Goal: Task Accomplishment & Management: Use online tool/utility

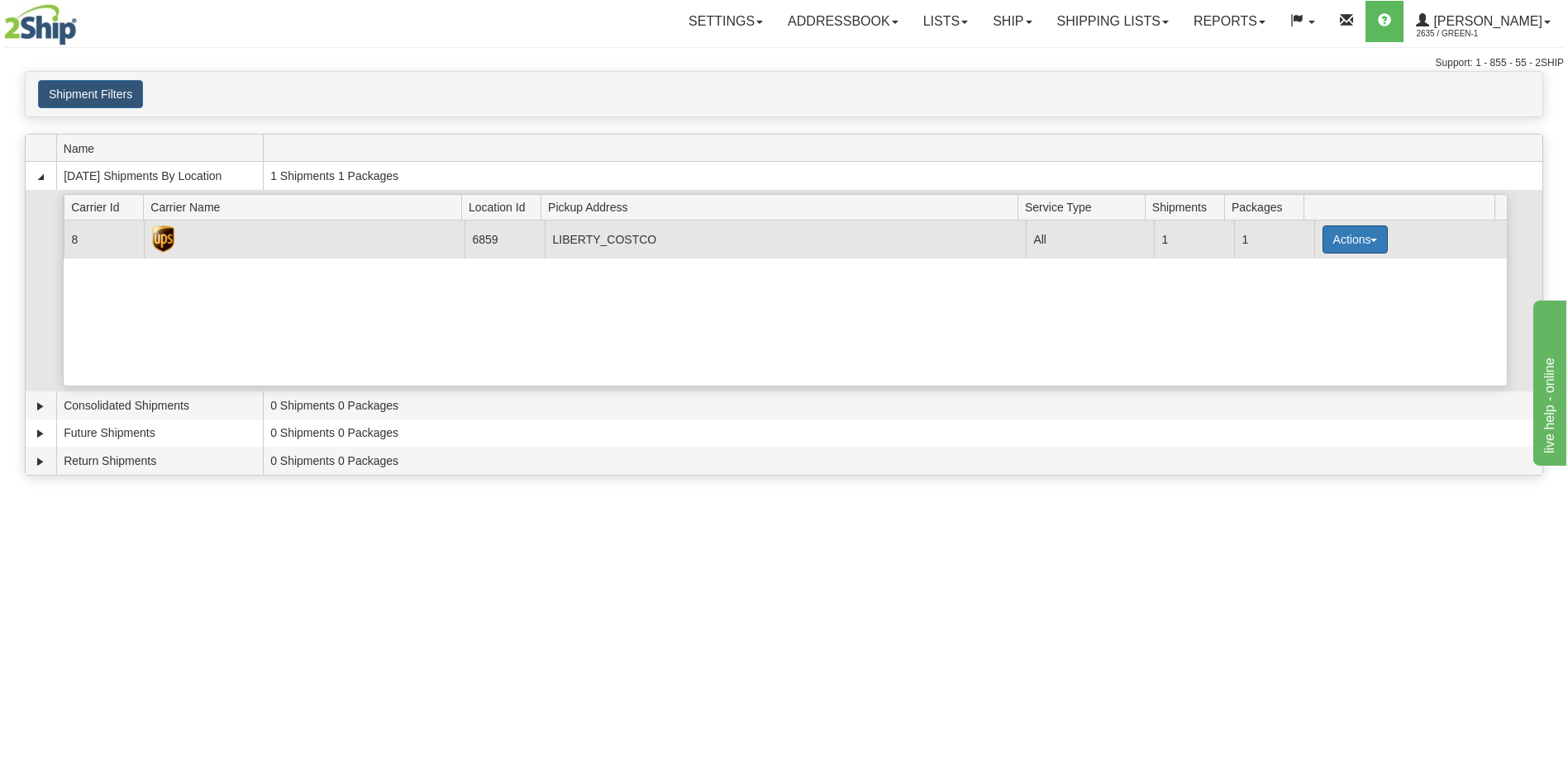
click at [1329, 234] on button "Actions" at bounding box center [1355, 240] width 67 height 28
click at [1307, 318] on span "Pickup" at bounding box center [1293, 313] width 44 height 11
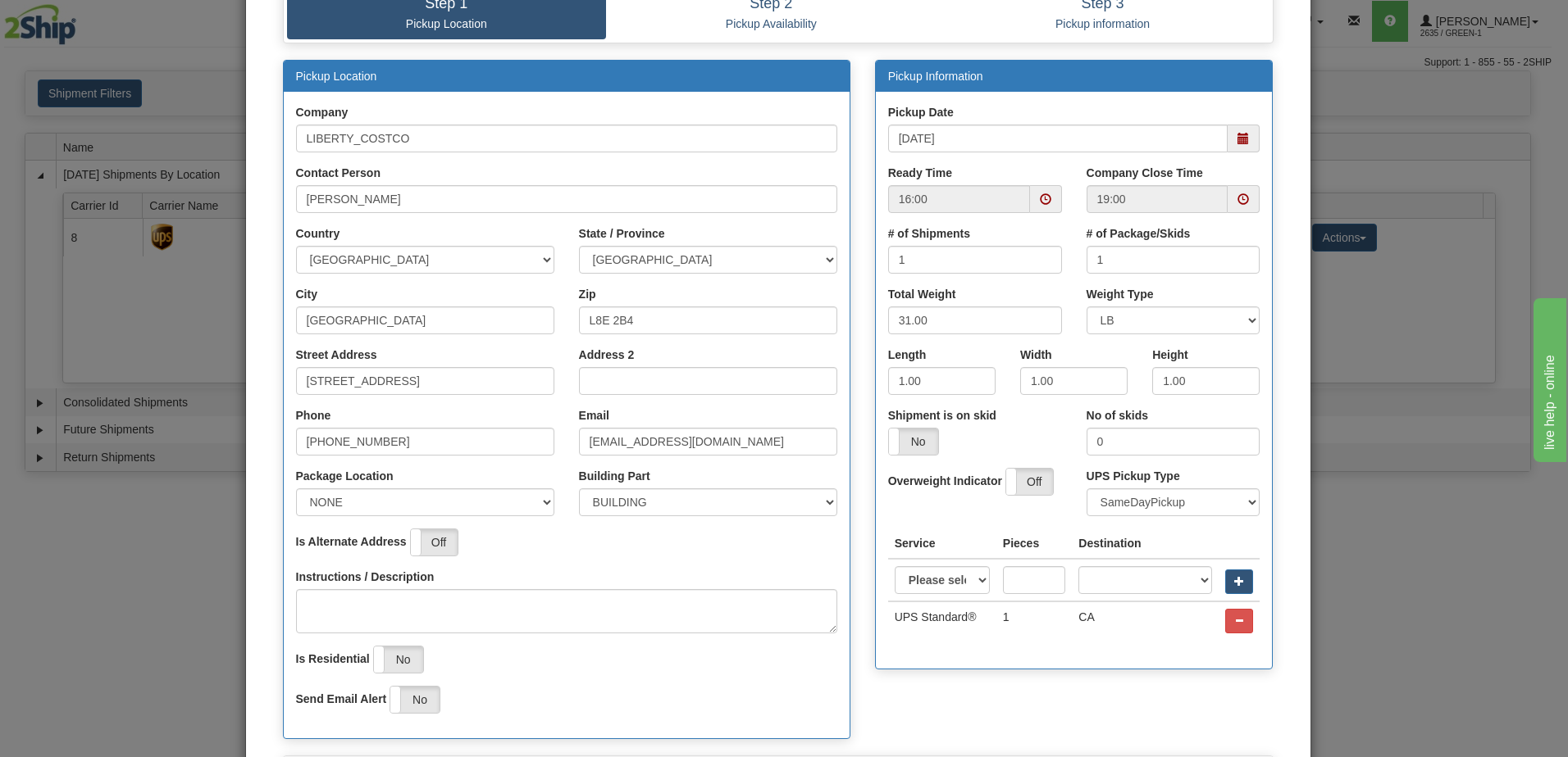
scroll to position [246, 0]
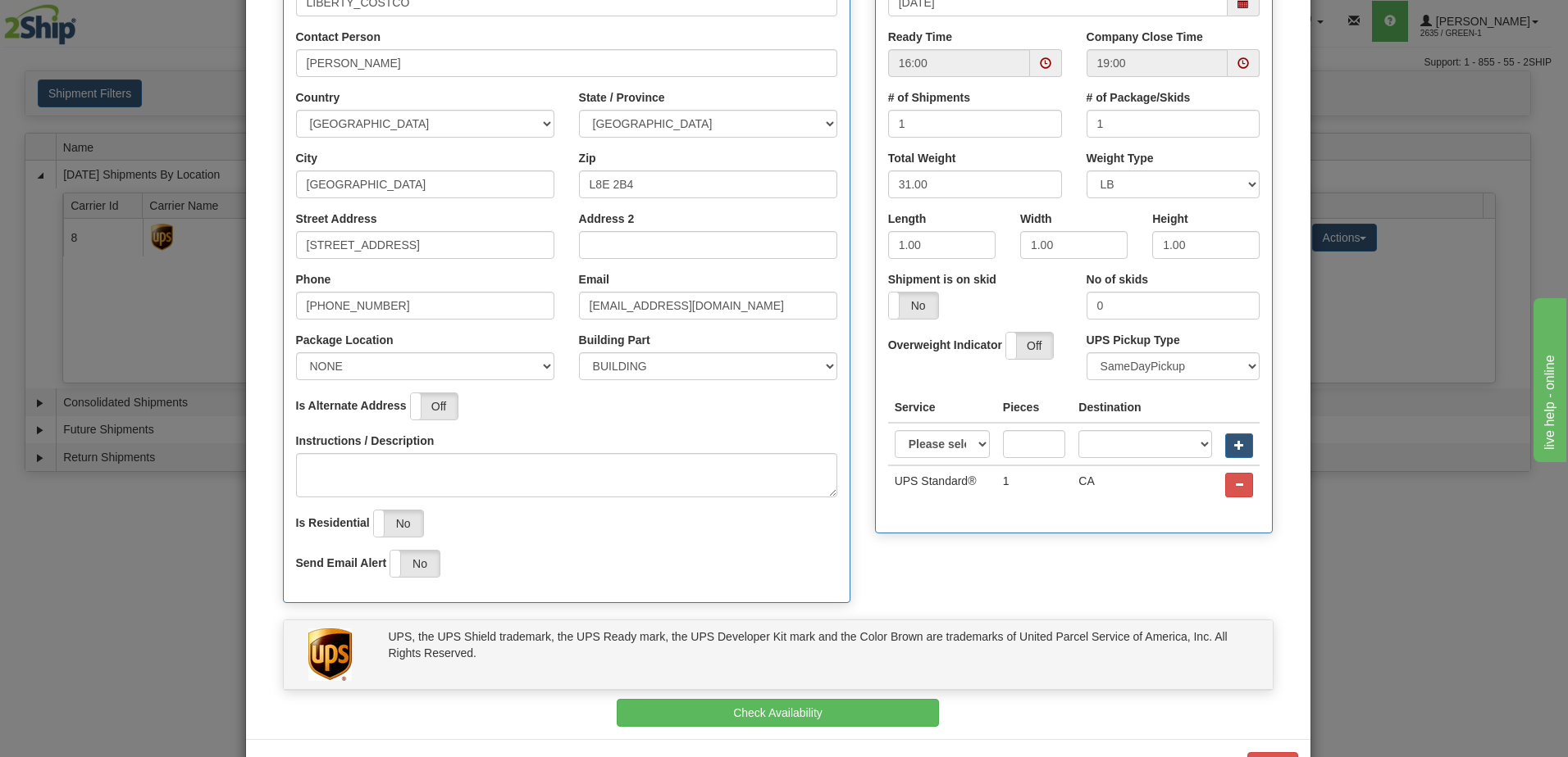
drag, startPoint x: 1052, startPoint y: 53, endPoint x: 1042, endPoint y: 59, distance: 11.7
click at [1052, 53] on span at bounding box center [1046, 63] width 32 height 28
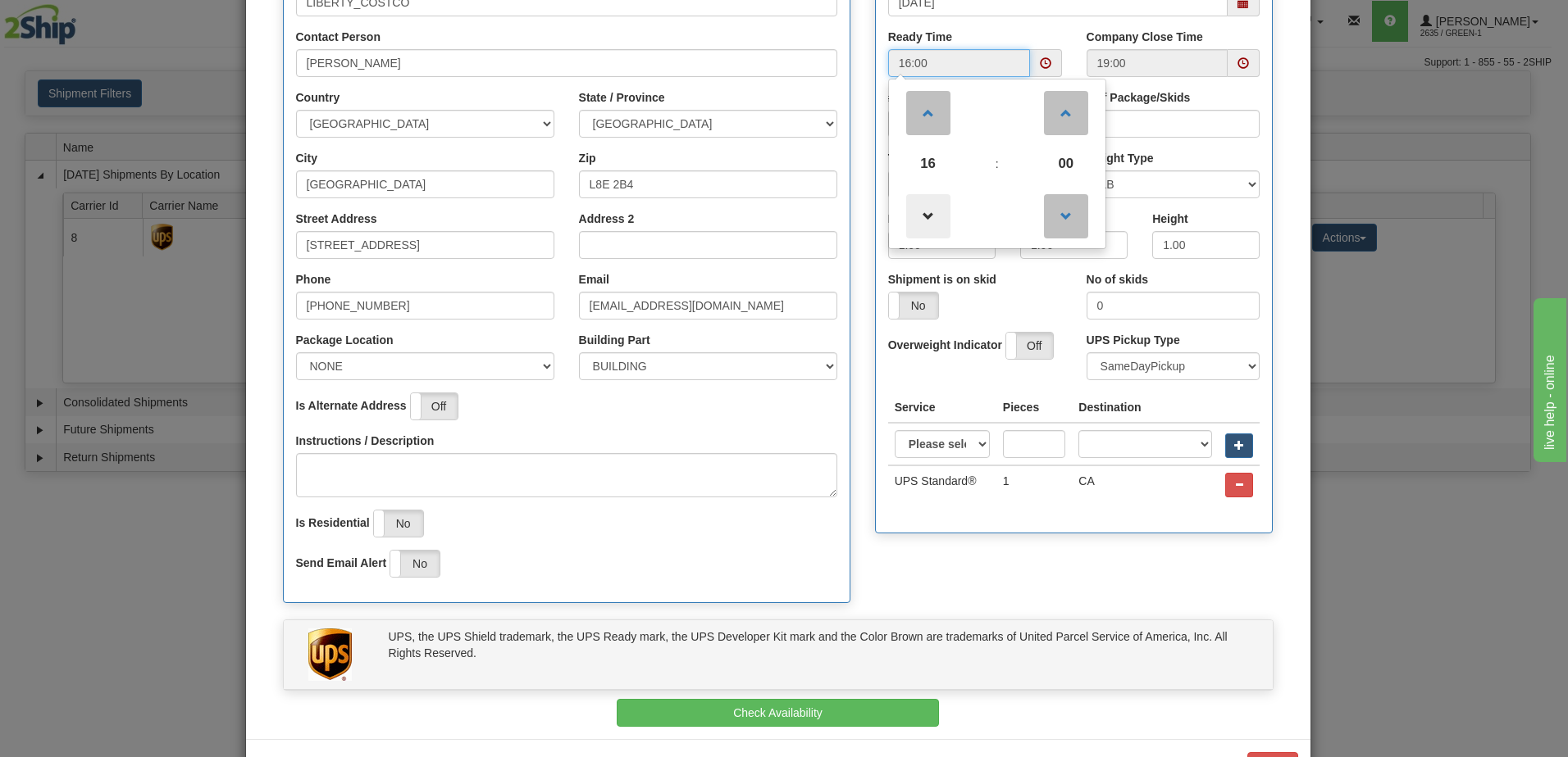
click at [935, 225] on span at bounding box center [929, 217] width 45 height 45
click at [931, 225] on span at bounding box center [929, 217] width 45 height 45
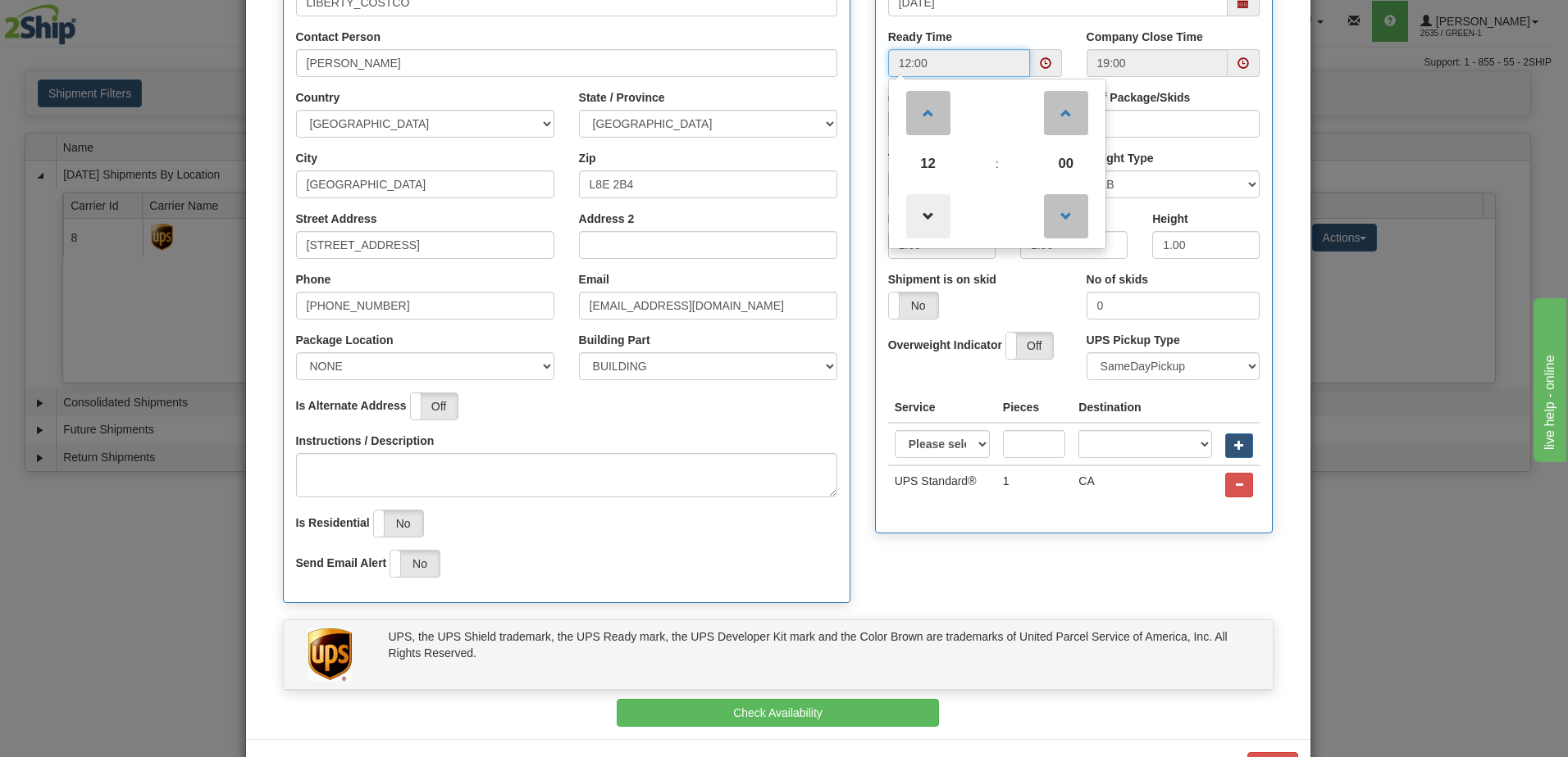
type input "11:00"
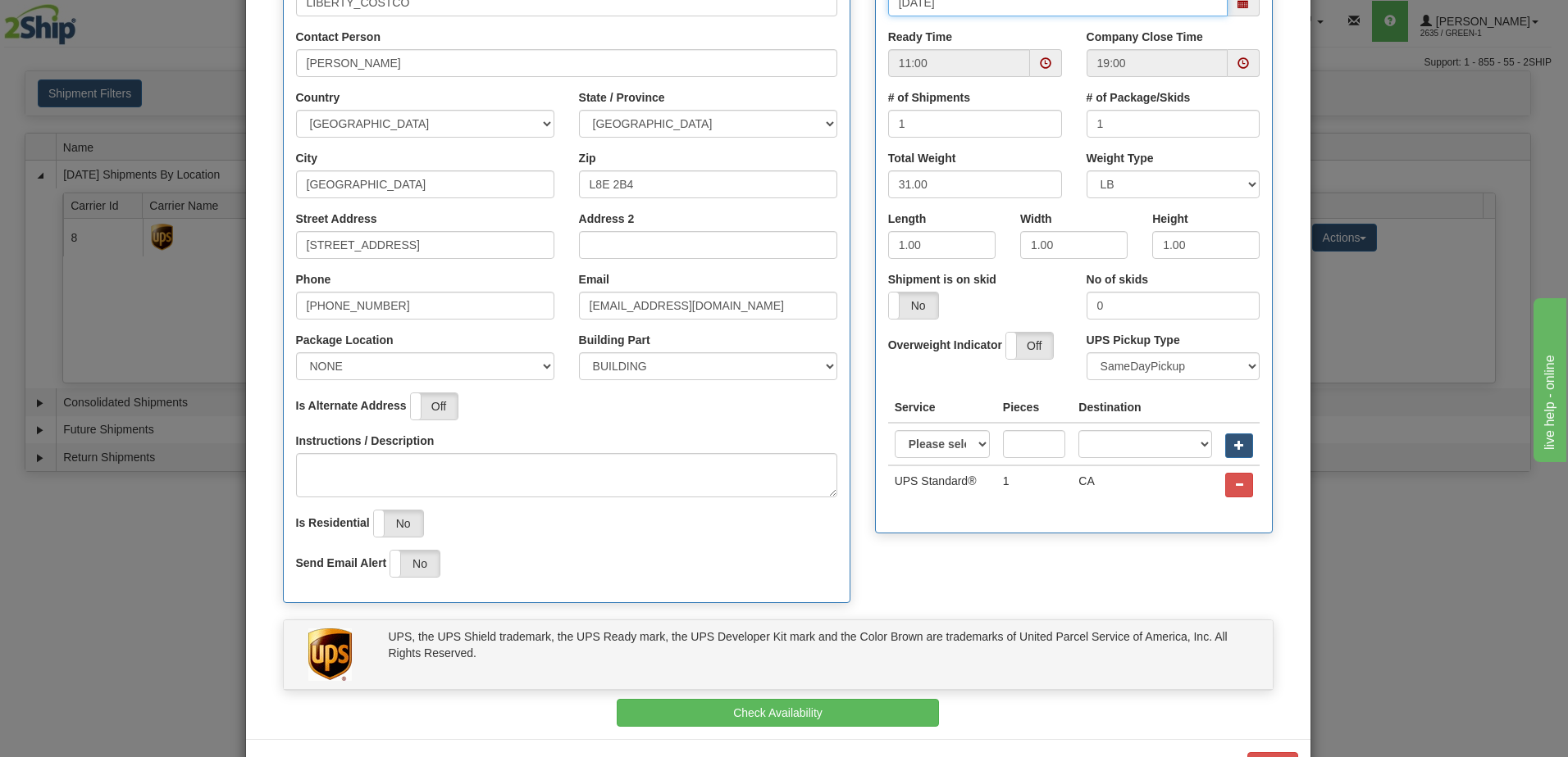
click at [1132, 11] on input "[DATE]" at bounding box center [1059, 3] width 341 height 28
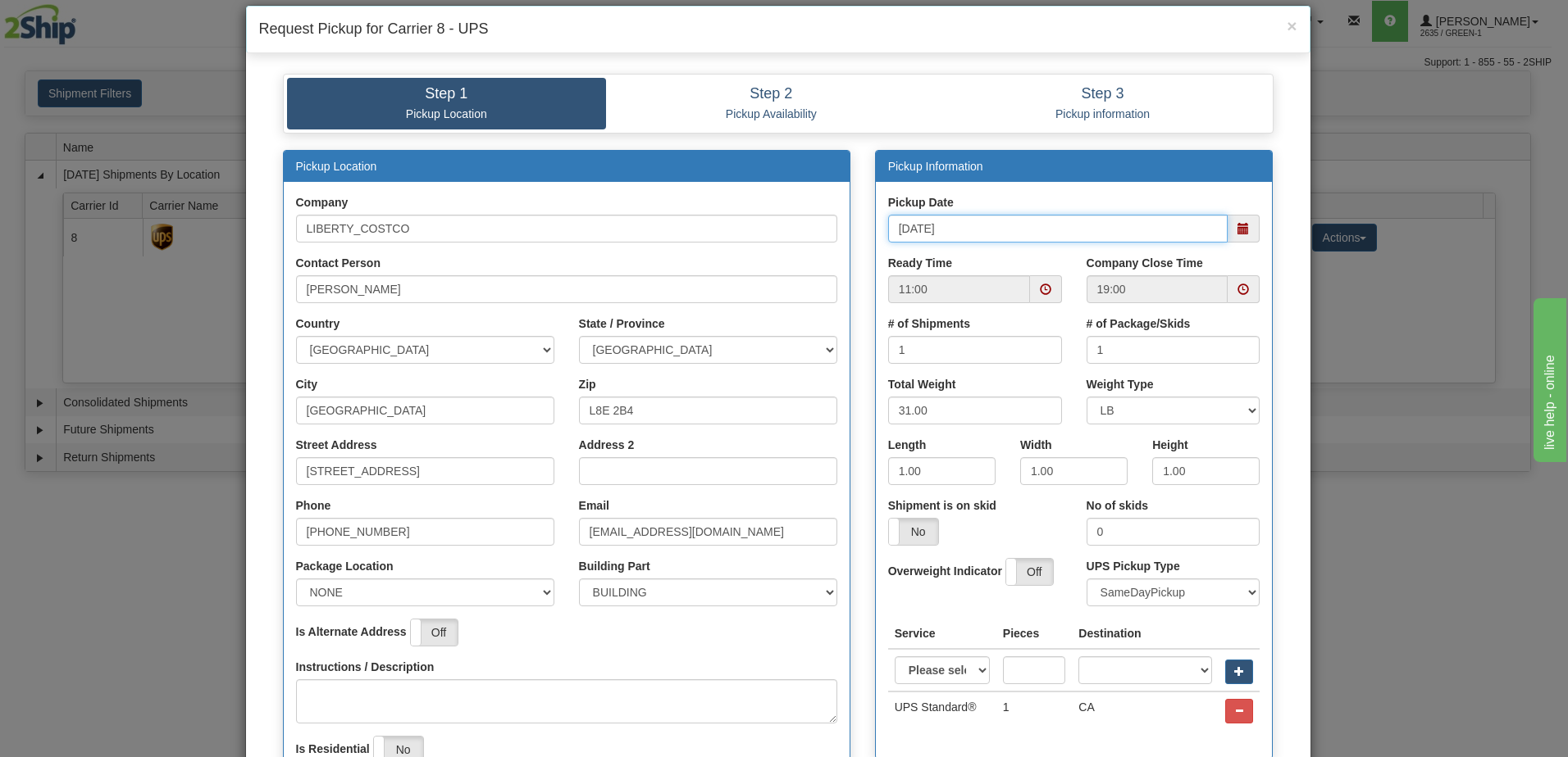
scroll to position [0, 0]
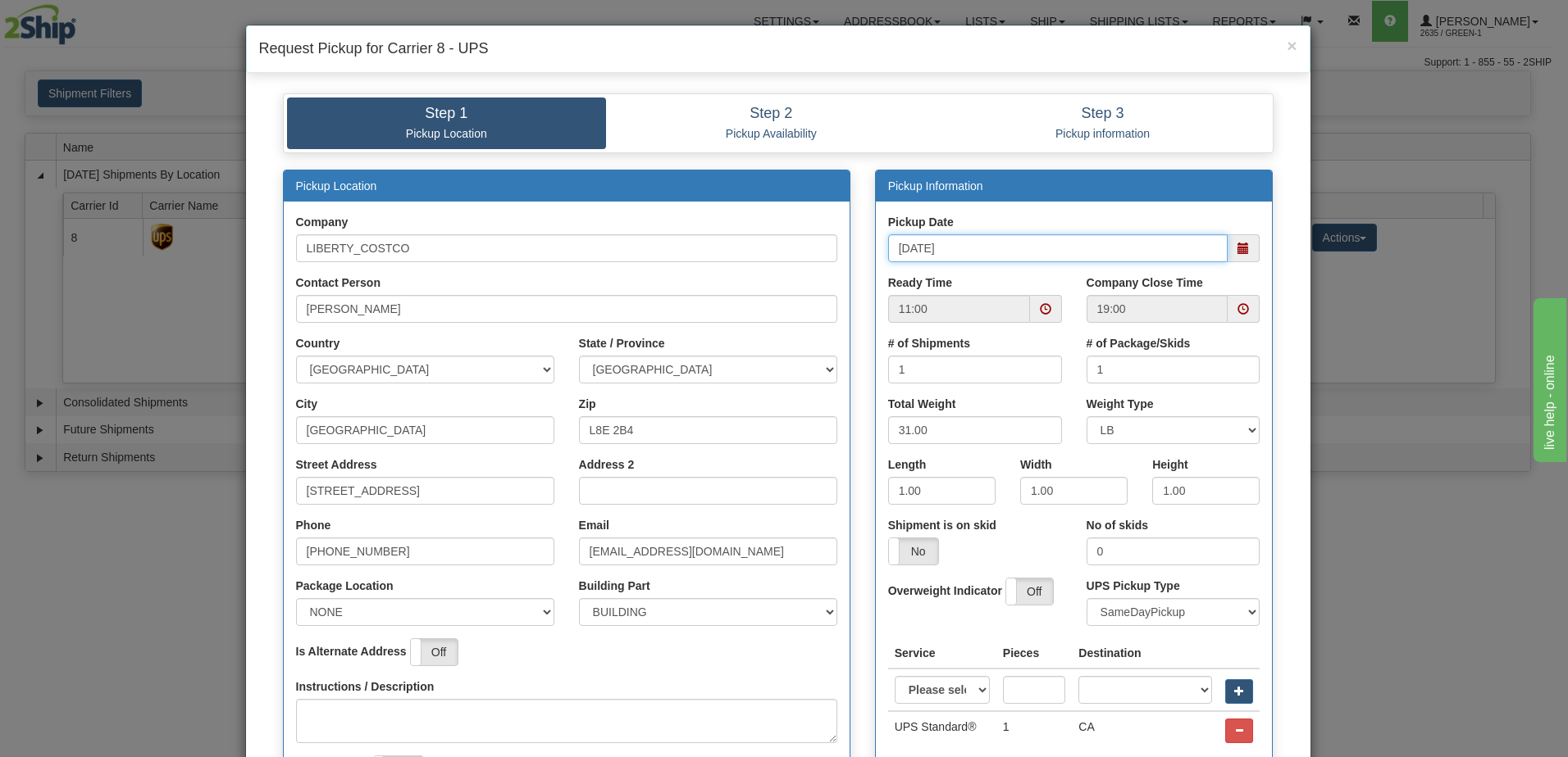
click at [1240, 306] on span at bounding box center [1243, 309] width 11 height 11
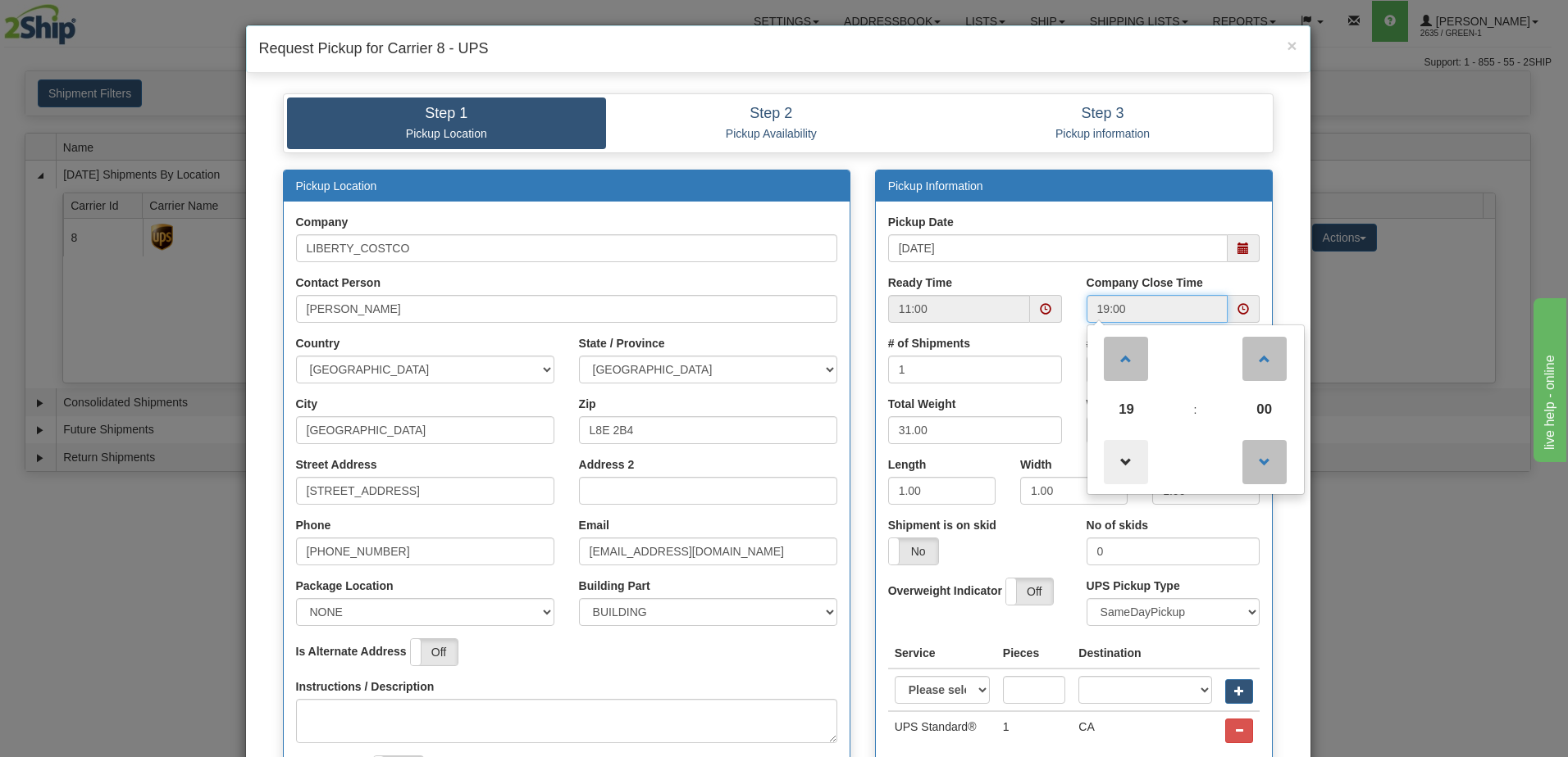
click at [1118, 460] on span at bounding box center [1126, 462] width 45 height 45
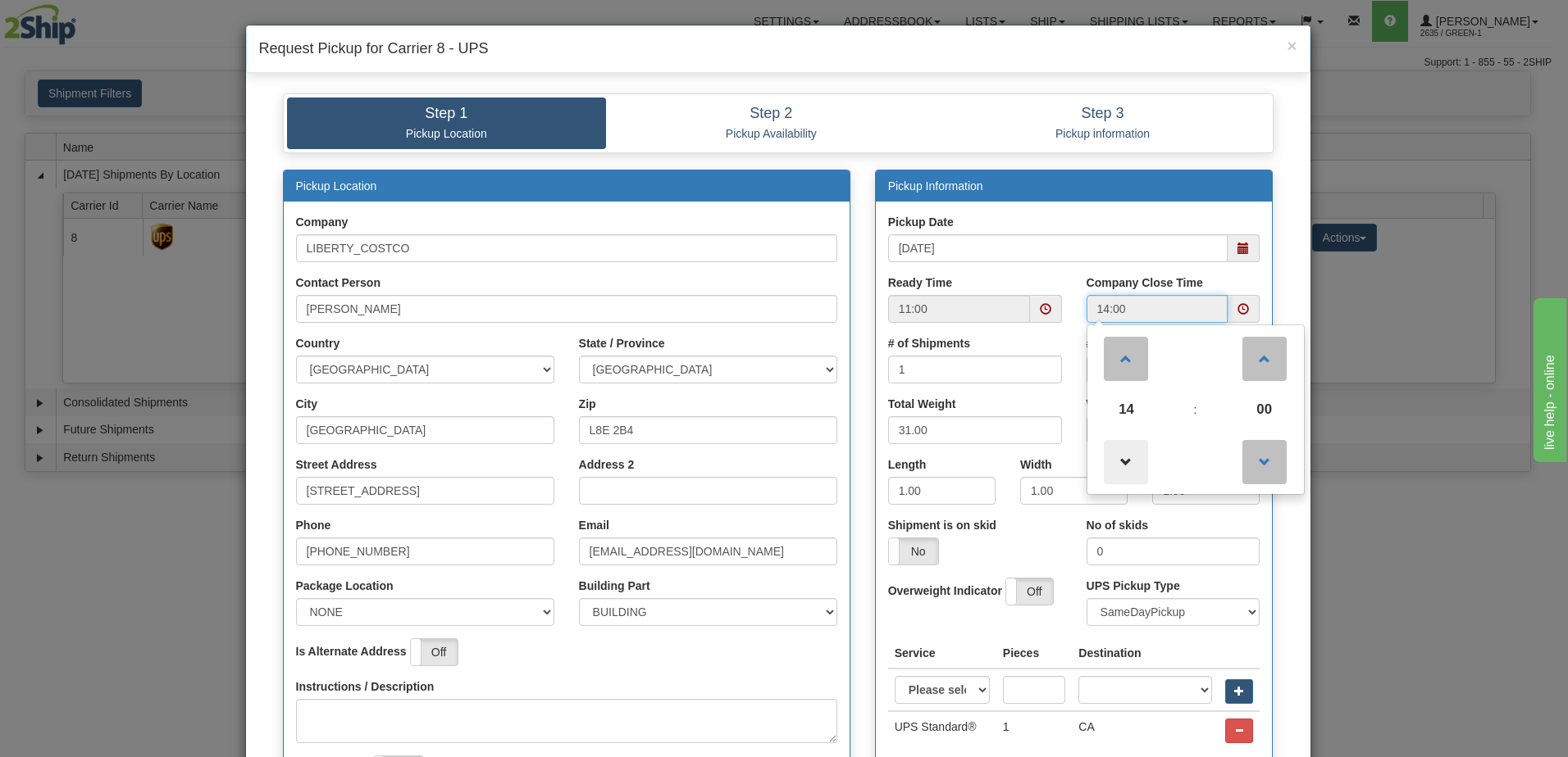
click at [1118, 460] on span at bounding box center [1126, 462] width 45 height 45
type input "13:00"
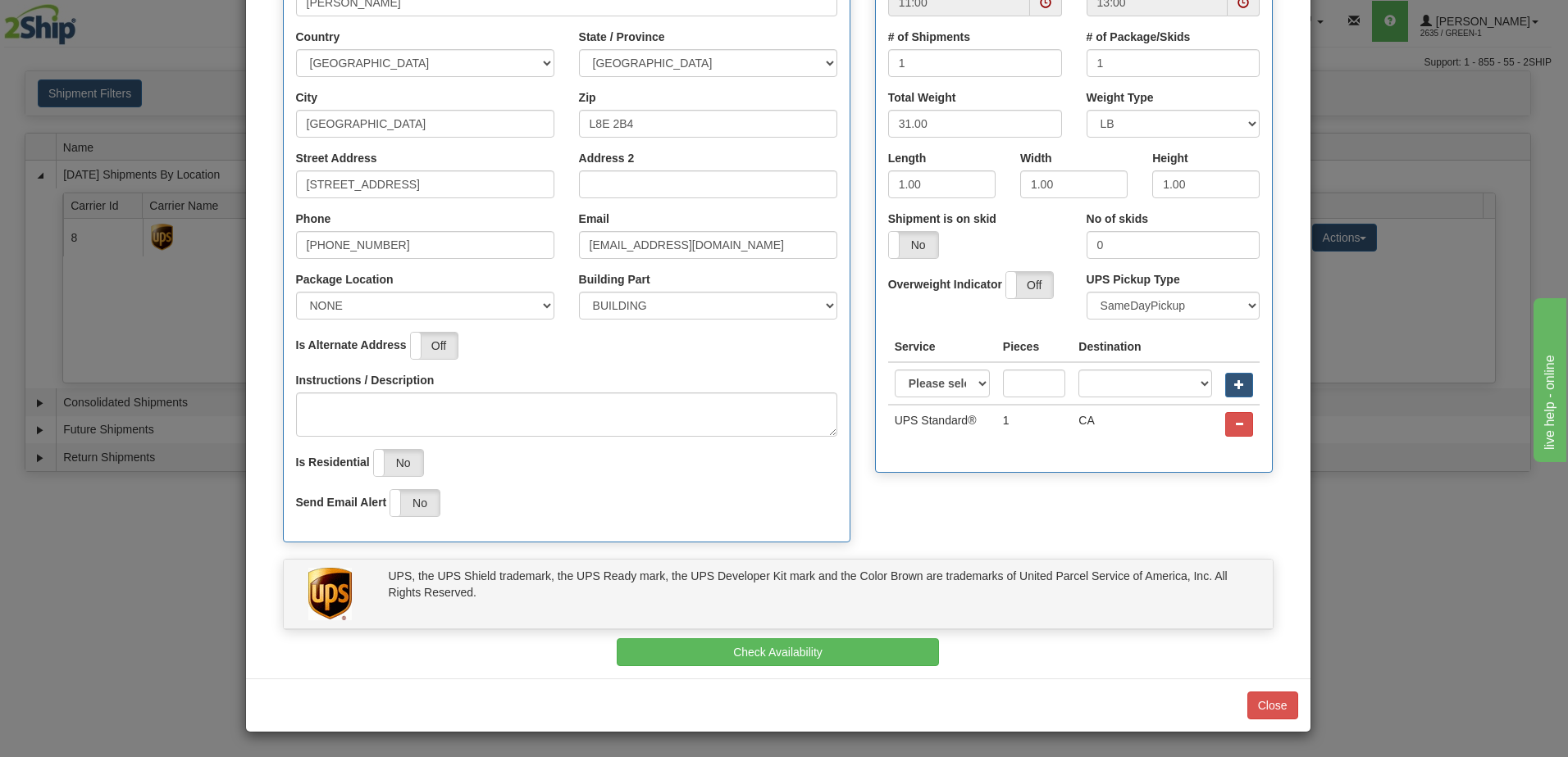
click at [1073, 563] on div "UPS, the UPS Shield trademark, the UPS Ready mark, the UPS Developer Kit mark a…" at bounding box center [778, 594] width 989 height 70
click at [840, 657] on button "Check Availability" at bounding box center [778, 653] width 322 height 28
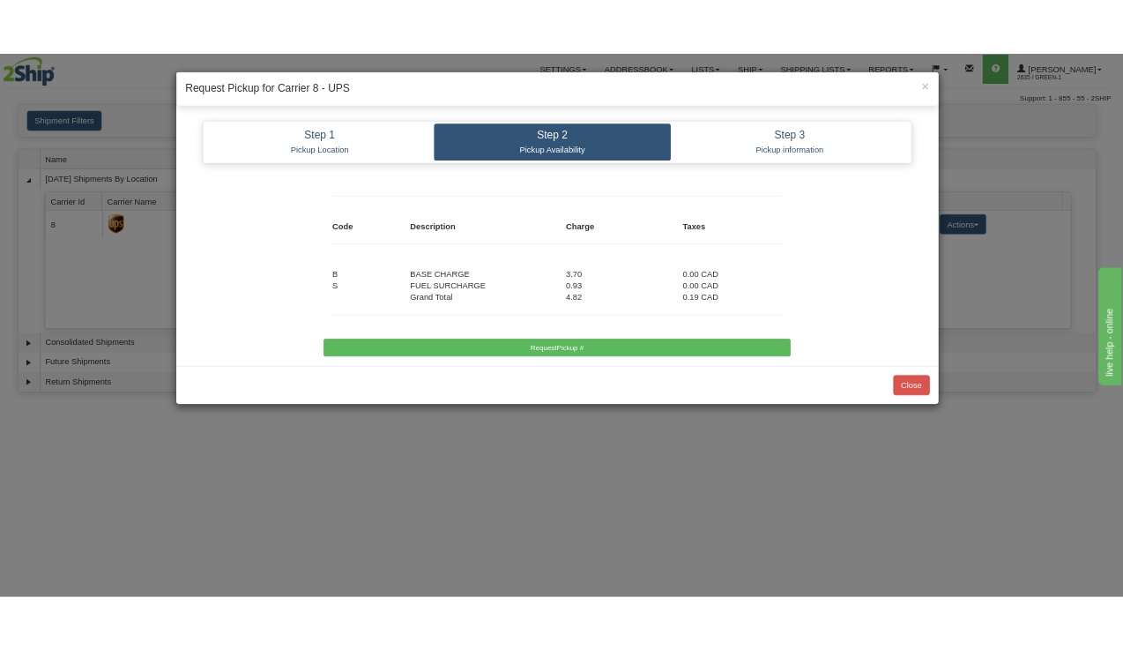
scroll to position [0, 0]
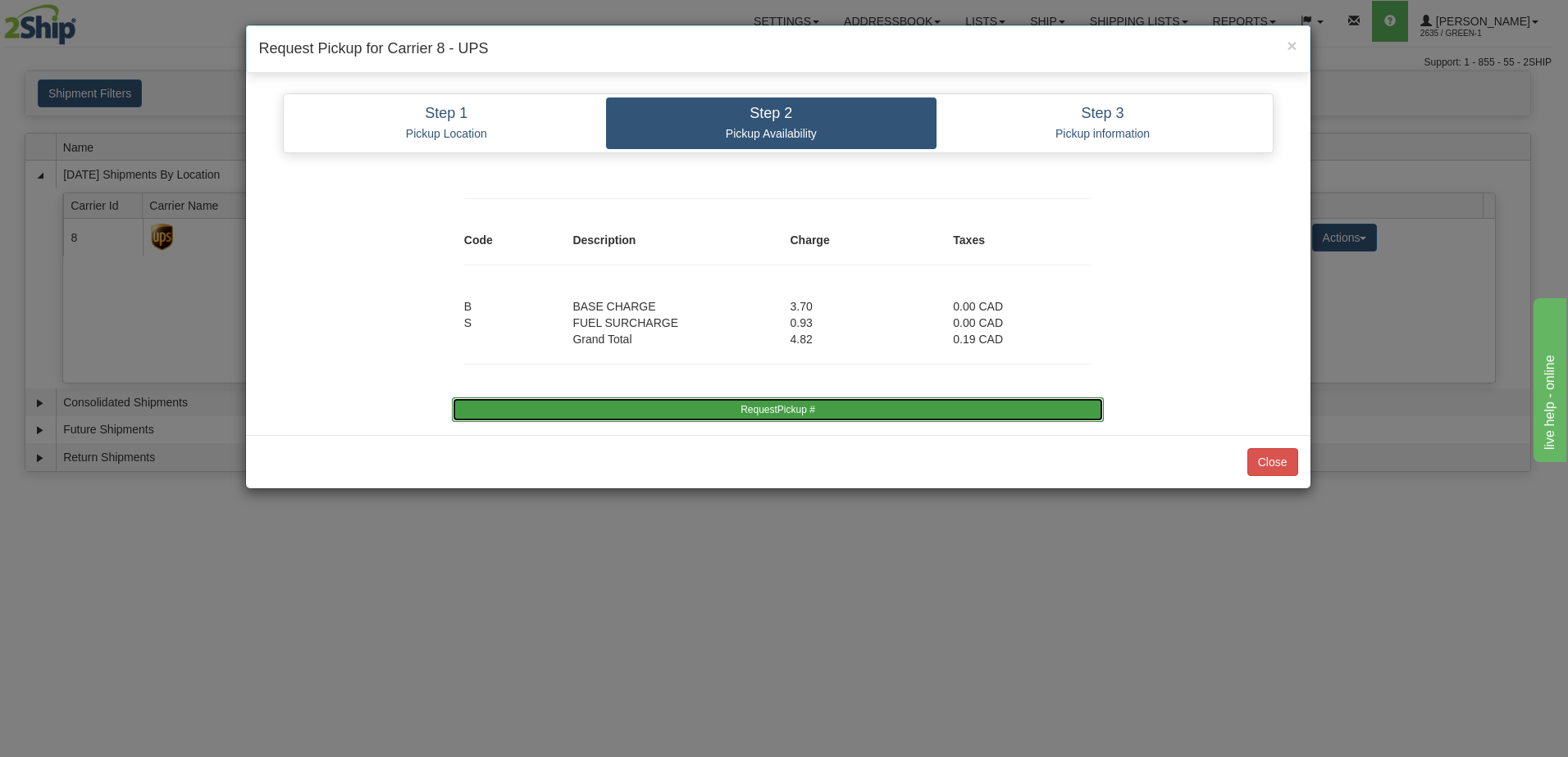
click at [730, 399] on button "RequestPickup #" at bounding box center [778, 409] width 652 height 24
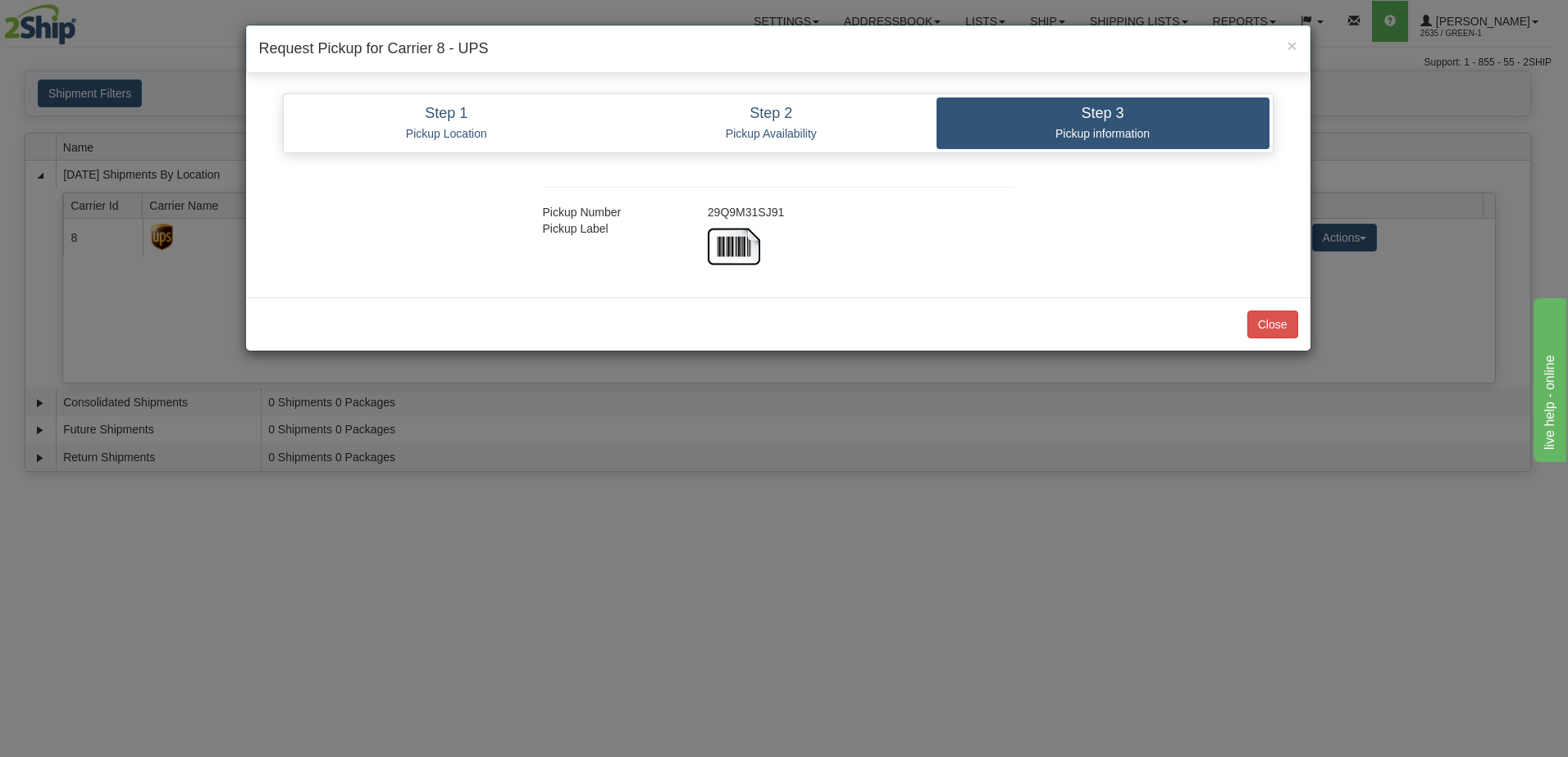
click at [744, 218] on div "29Q9M31SJ91" at bounding box center [860, 212] width 330 height 17
click at [1267, 323] on button "Close" at bounding box center [1273, 325] width 51 height 28
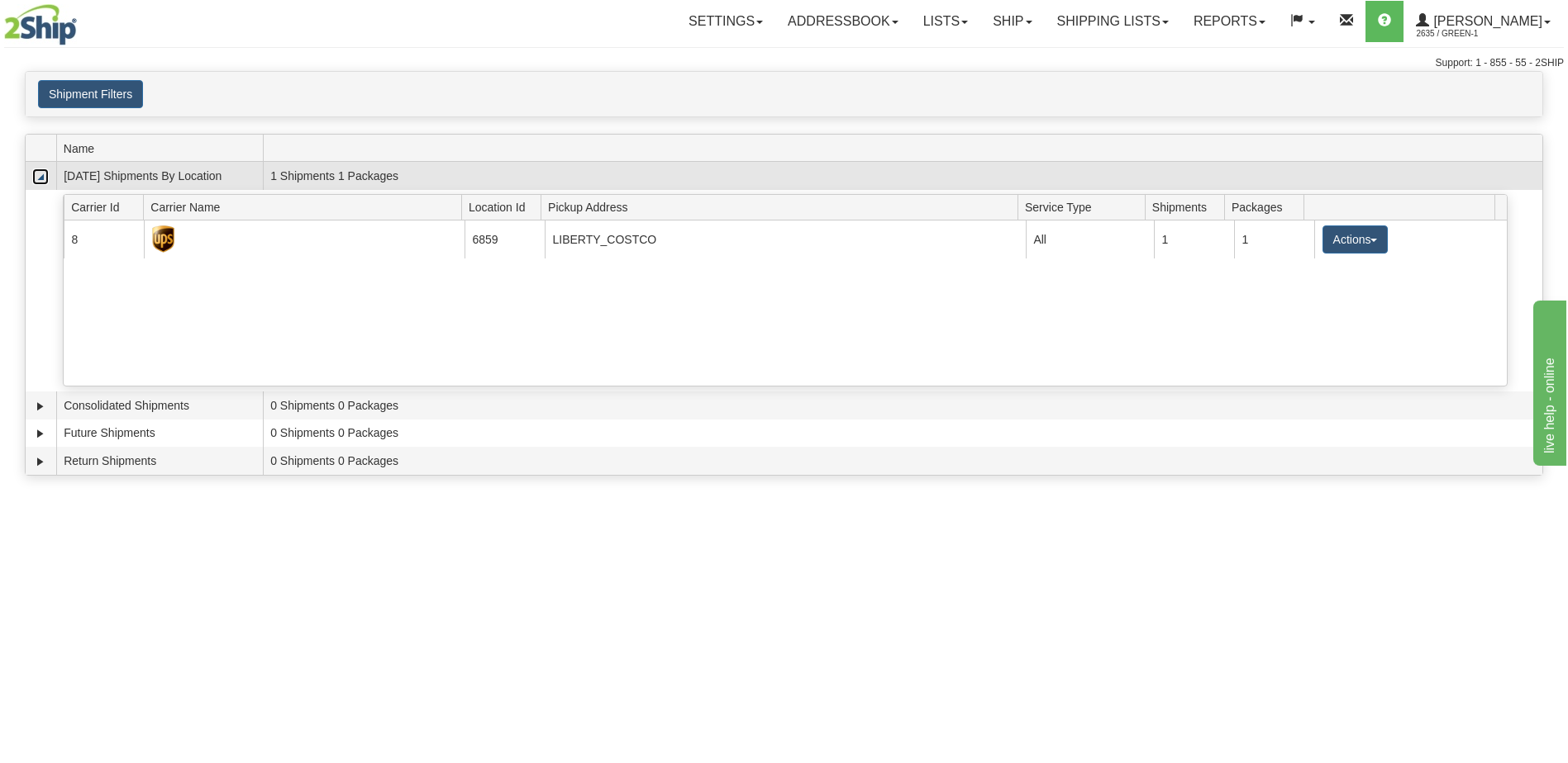
click at [40, 182] on link "Collapse" at bounding box center [40, 177] width 17 height 17
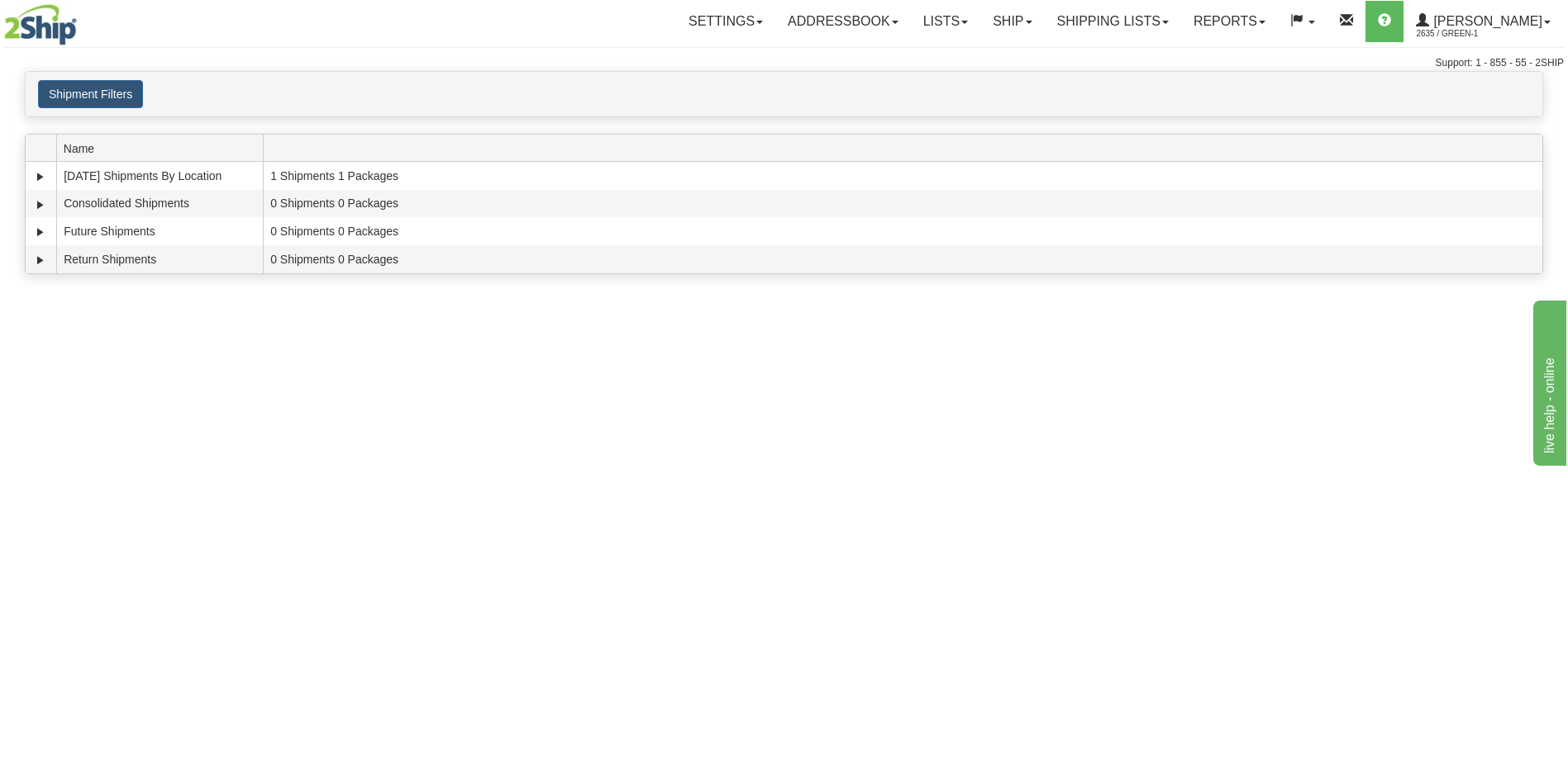
click at [87, 358] on div "Toggle navigation Settings Shipping Preferences Fields Preferences New Recipien…" at bounding box center [784, 382] width 1568 height 763
